Goal: Information Seeking & Learning: Learn about a topic

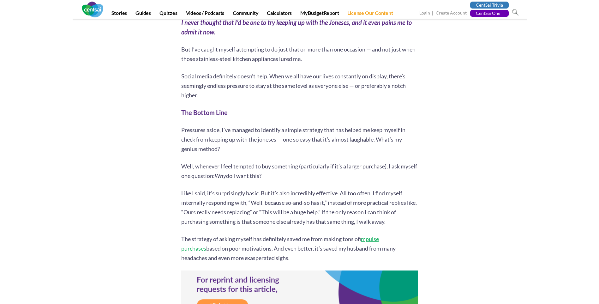
scroll to position [631, 0]
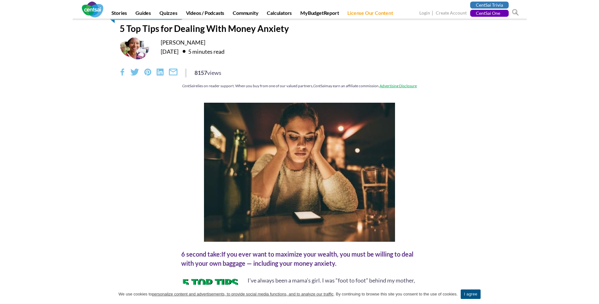
scroll to position [32, 0]
